Goal: Check status

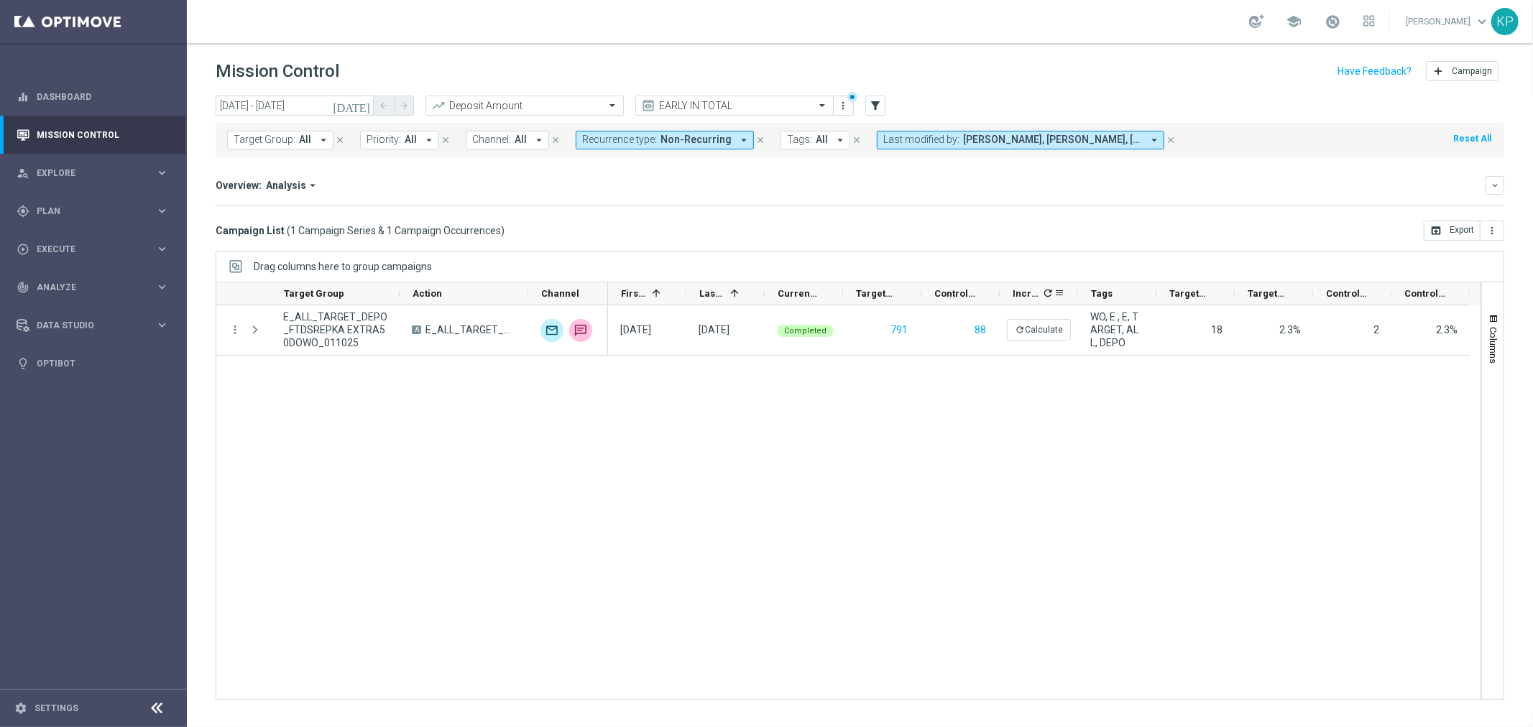
click at [1046, 291] on icon "refresh" at bounding box center [1047, 292] width 11 height 11
